Goal: Task Accomplishment & Management: Complete application form

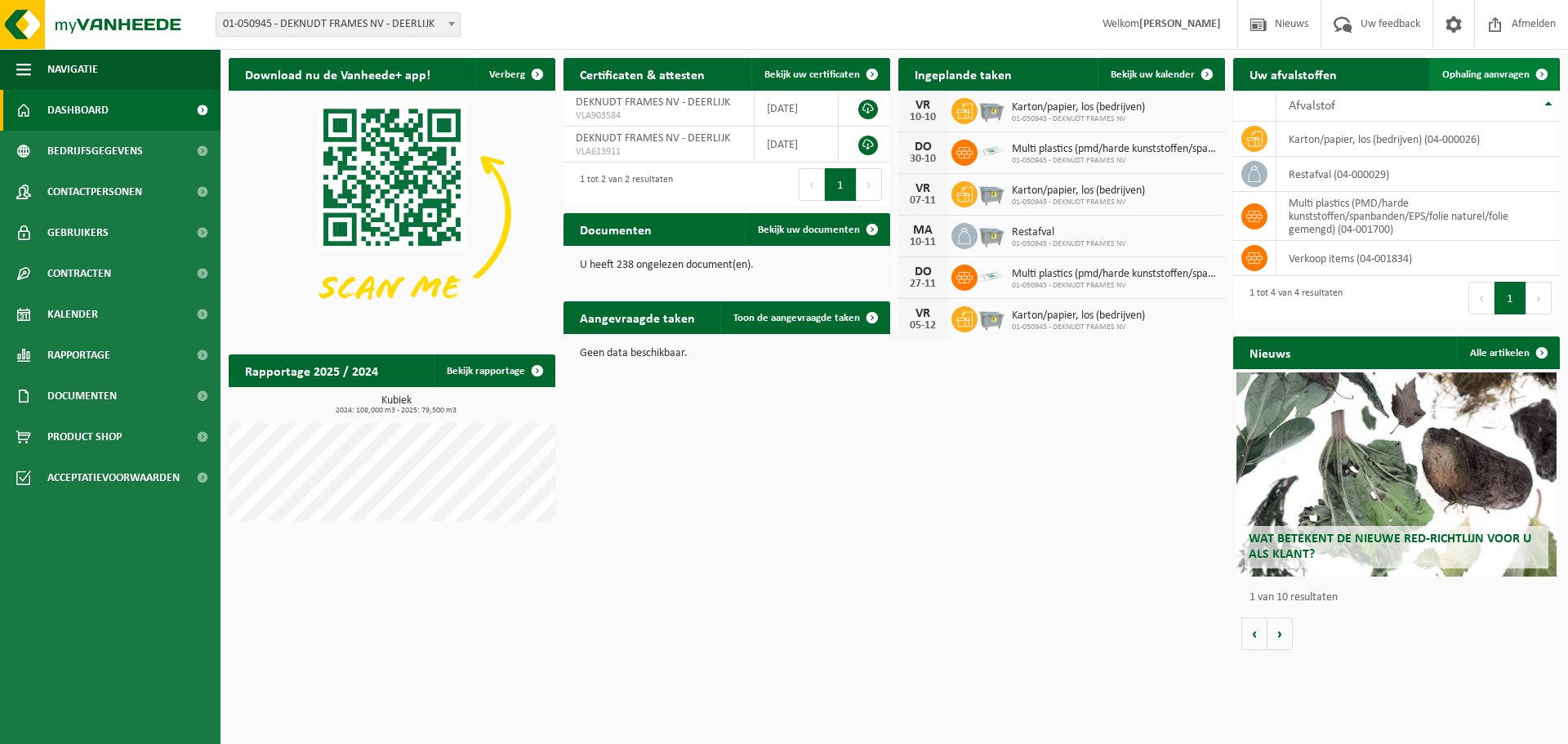
click at [1487, 79] on span "Ophaling aanvragen" at bounding box center [1486, 75] width 87 height 11
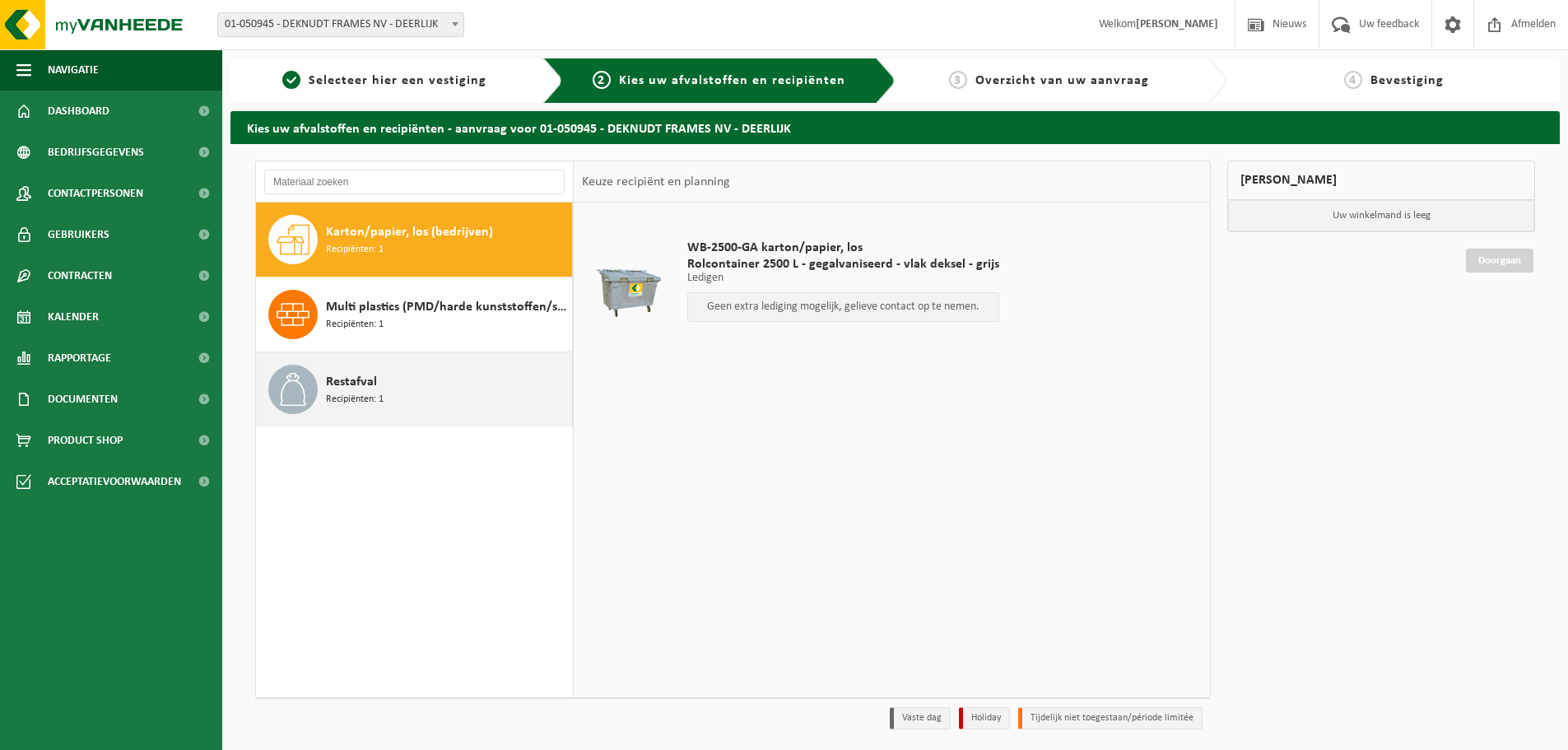
click at [333, 378] on span "Restafval" at bounding box center [351, 382] width 51 height 20
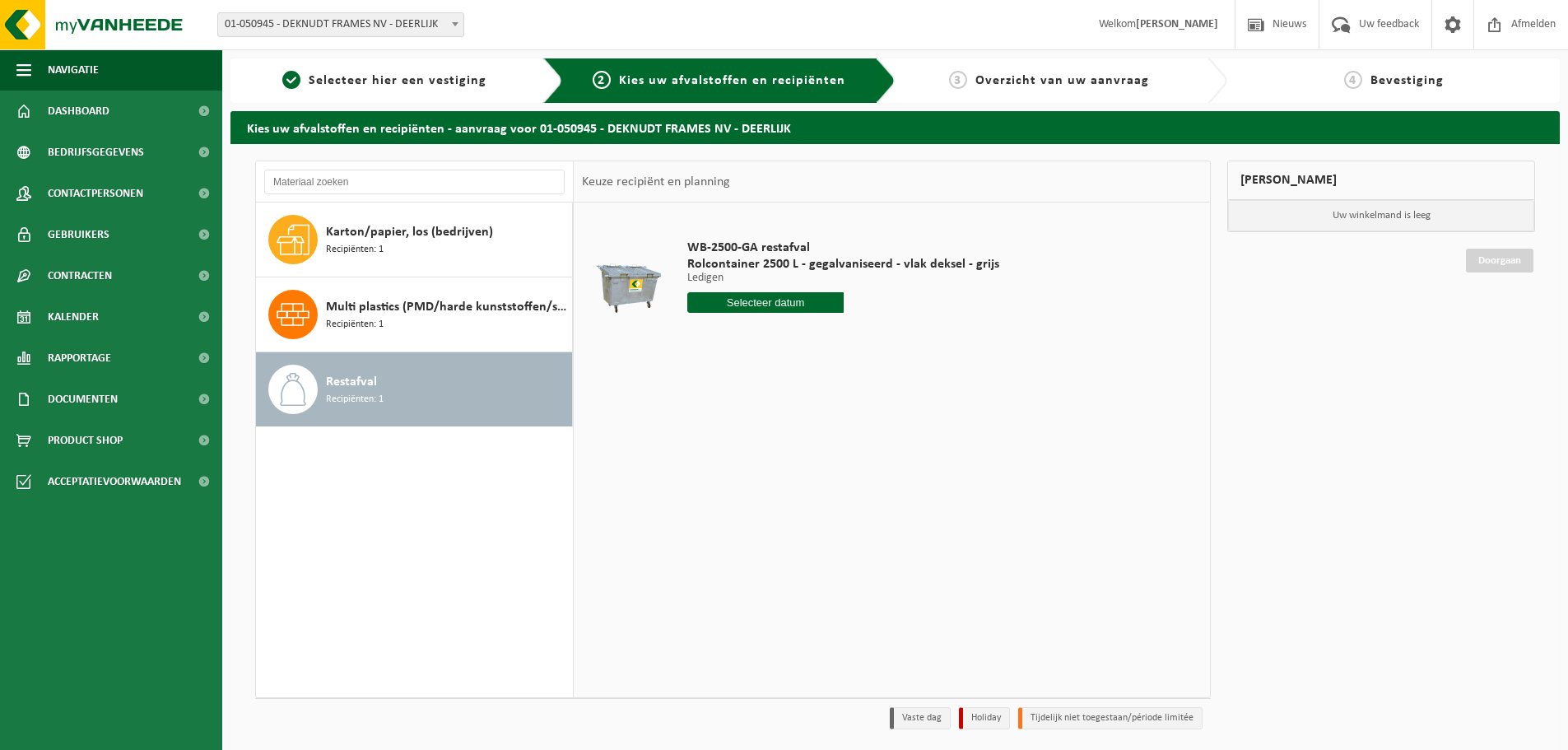
click at [758, 301] on input "text" at bounding box center [766, 302] width 156 height 21
click at [698, 446] on div "13" at bounding box center [703, 448] width 29 height 26
type input "Van [DATE]"
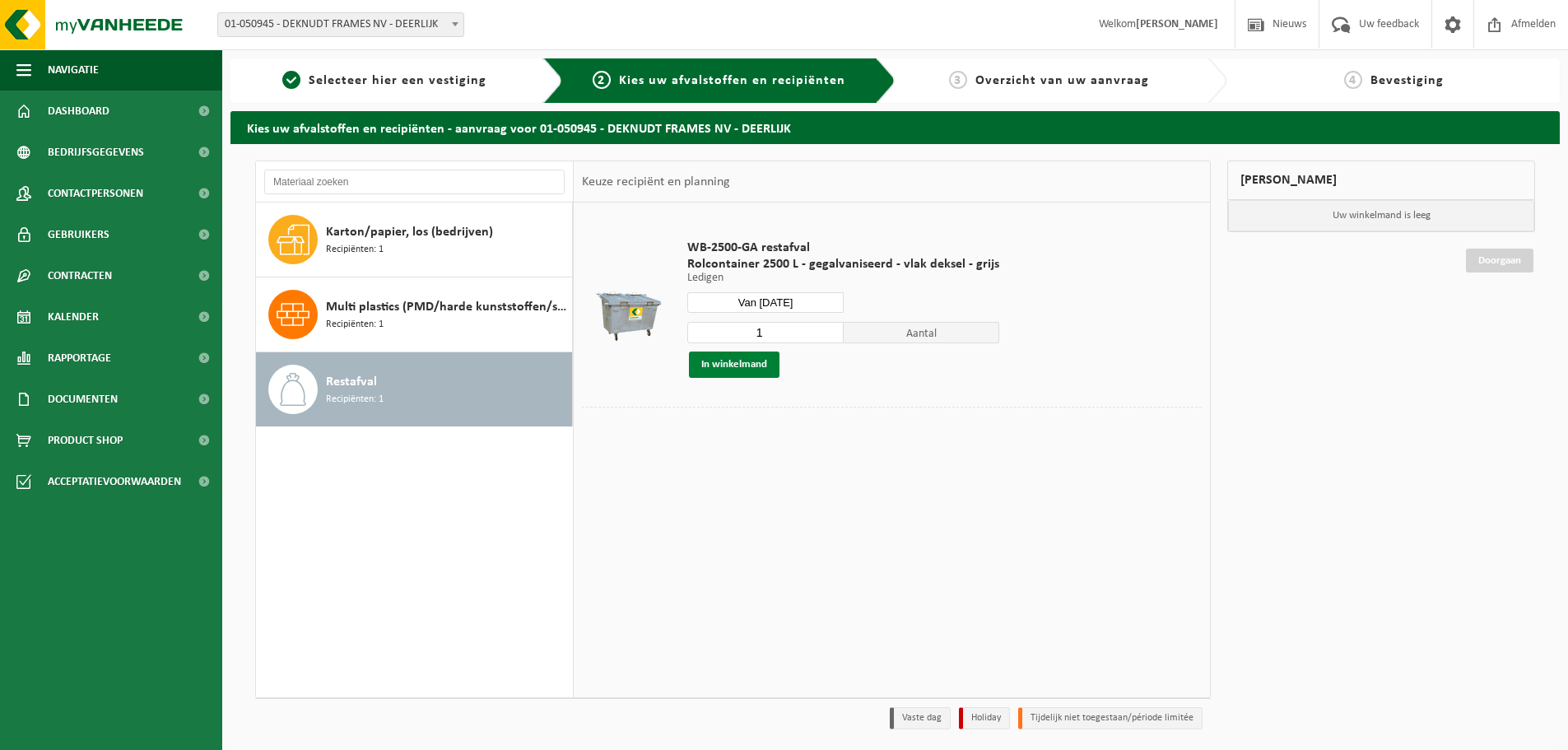
click at [731, 365] on button "In winkelmand" at bounding box center [734, 364] width 91 height 26
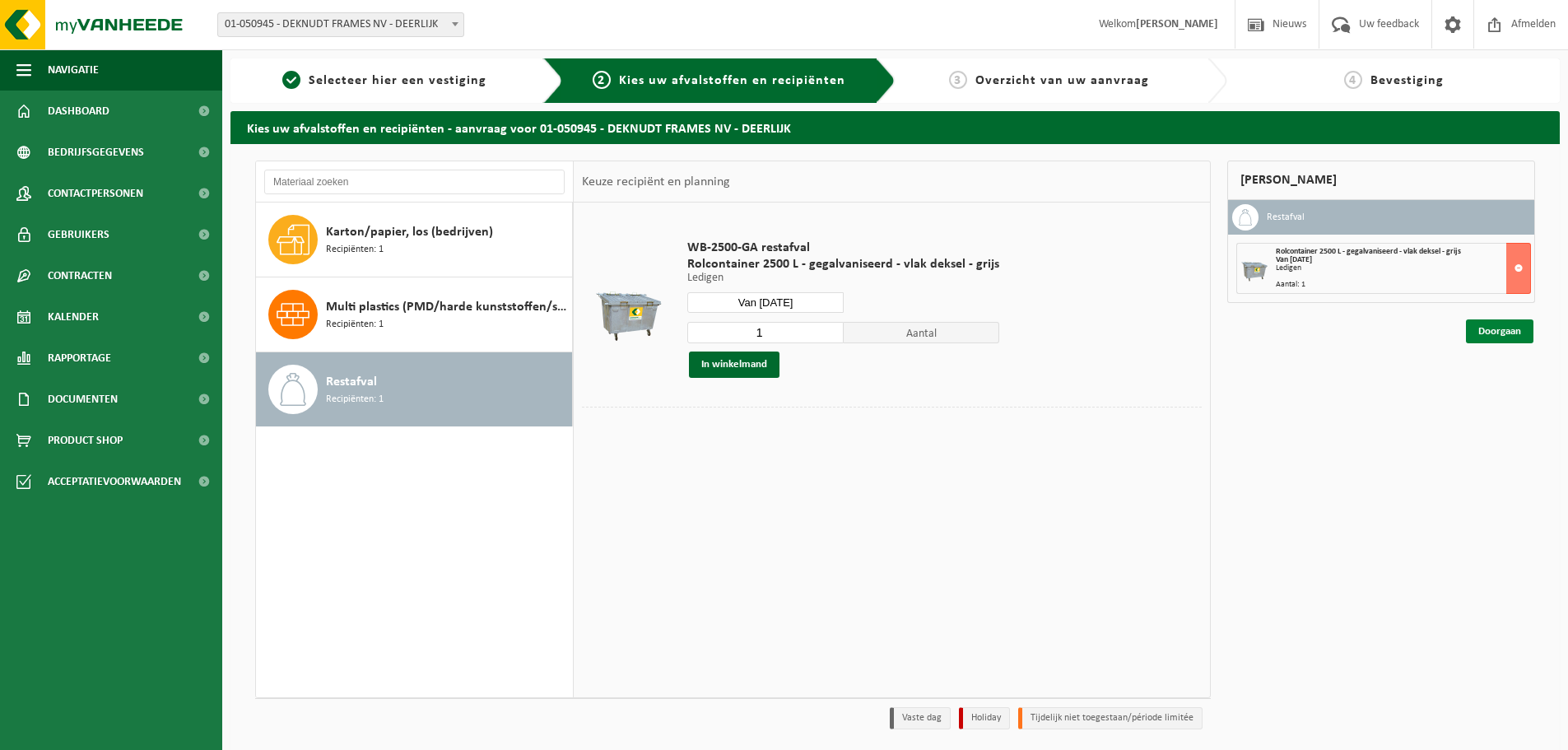
click at [1493, 331] on link "Doorgaan" at bounding box center [1500, 331] width 67 height 24
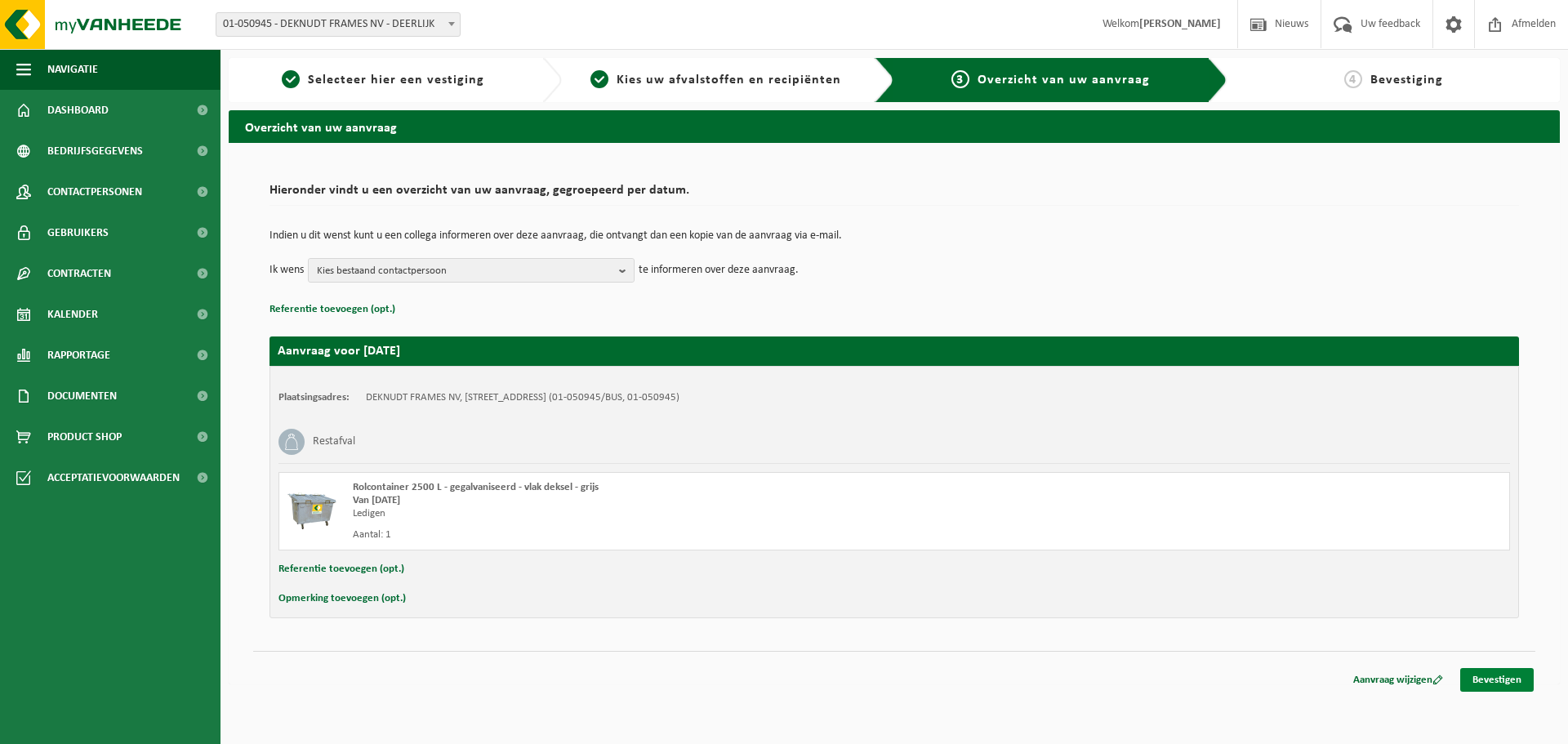
click at [1496, 677] on link "Bevestigen" at bounding box center [1497, 679] width 73 height 24
